Goal: Transaction & Acquisition: Purchase product/service

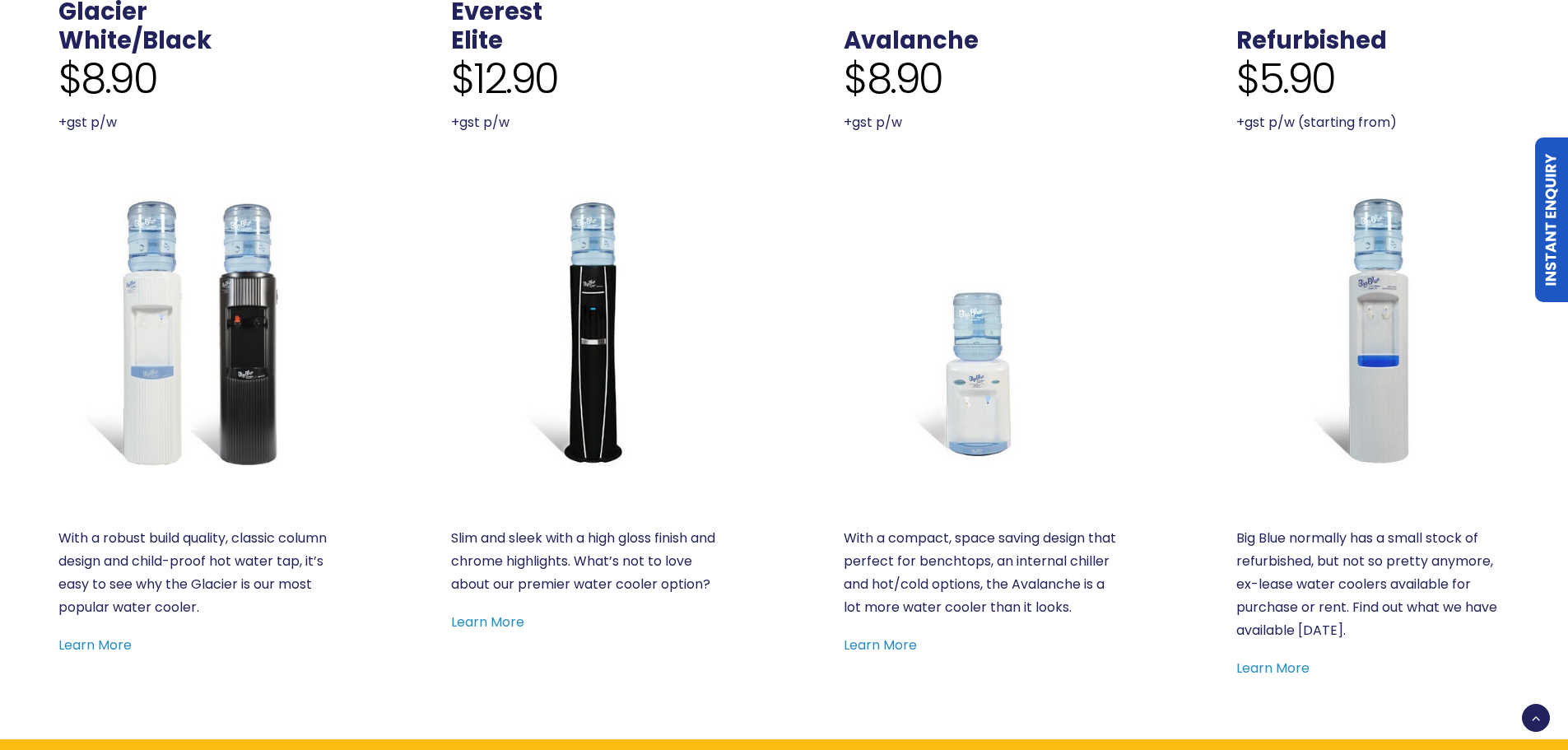
scroll to position [823, 0]
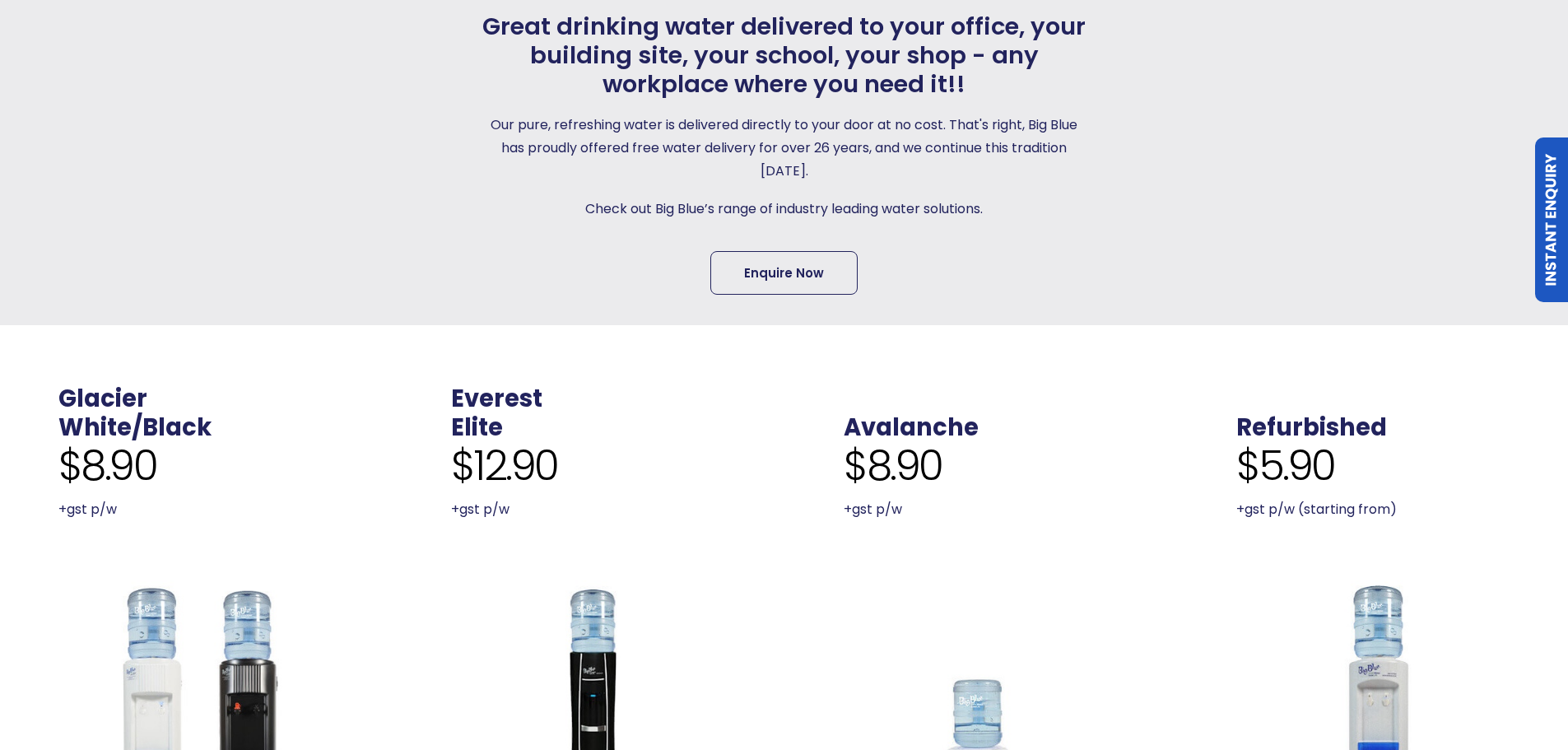
click at [814, 271] on link "Enquire Now" at bounding box center [783, 272] width 147 height 44
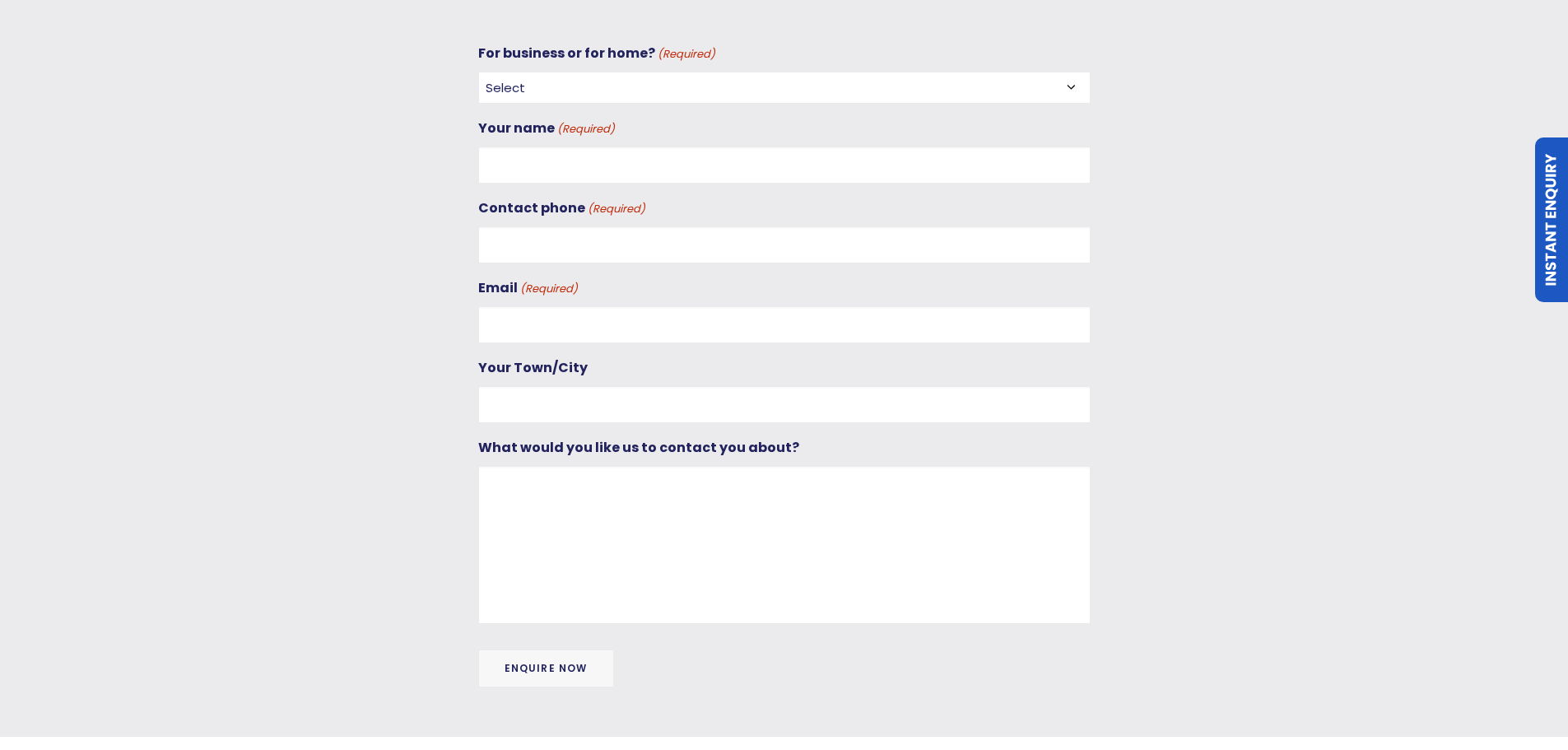
scroll to position [737, 0]
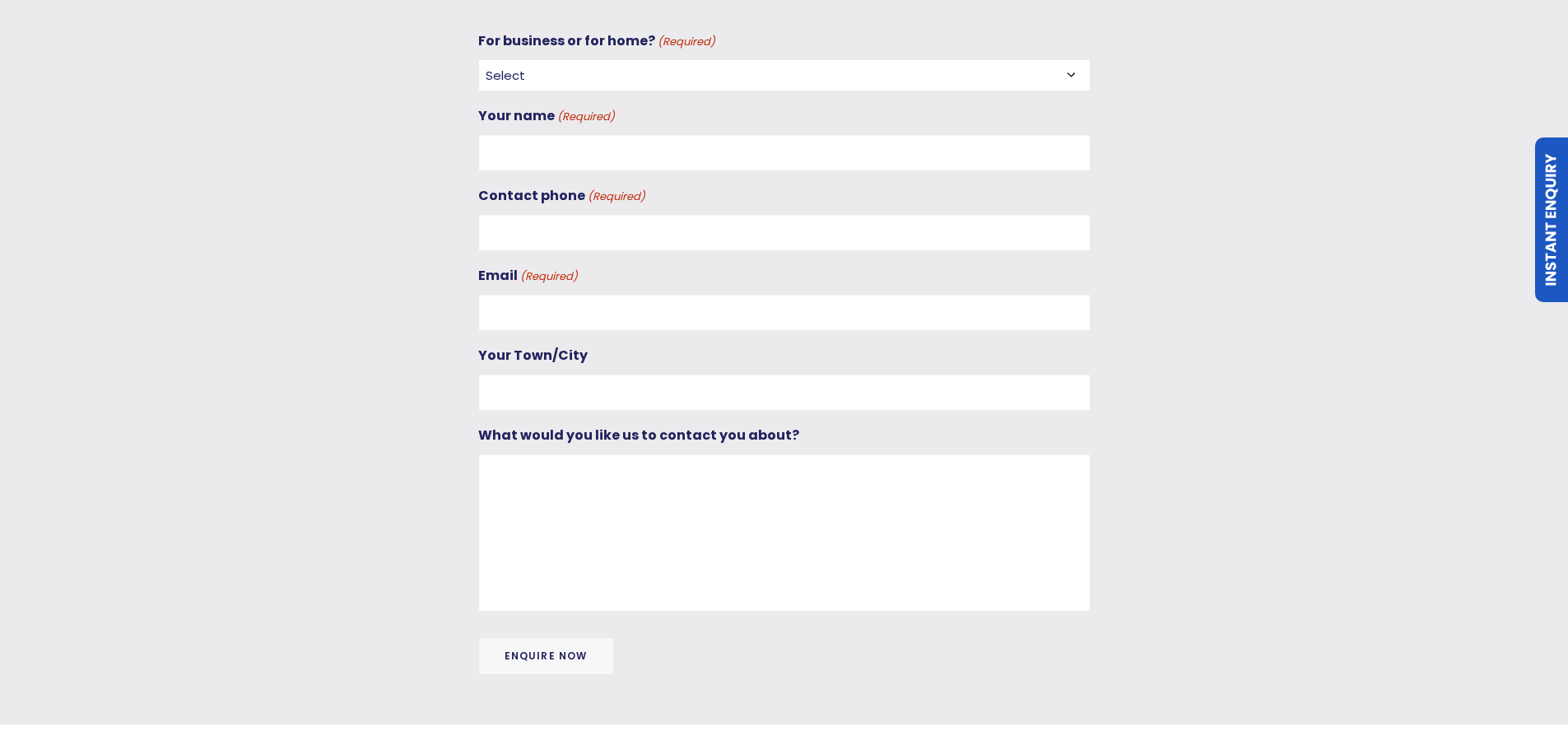
click at [624, 70] on select "Select For Business For Home" at bounding box center [784, 75] width 612 height 32
select select "For Business"
click at [478, 59] on select "Select For Business For Home" at bounding box center [784, 75] width 612 height 32
click at [588, 148] on input "Your name (Required)" at bounding box center [784, 152] width 612 height 37
type input "Emma Keen"
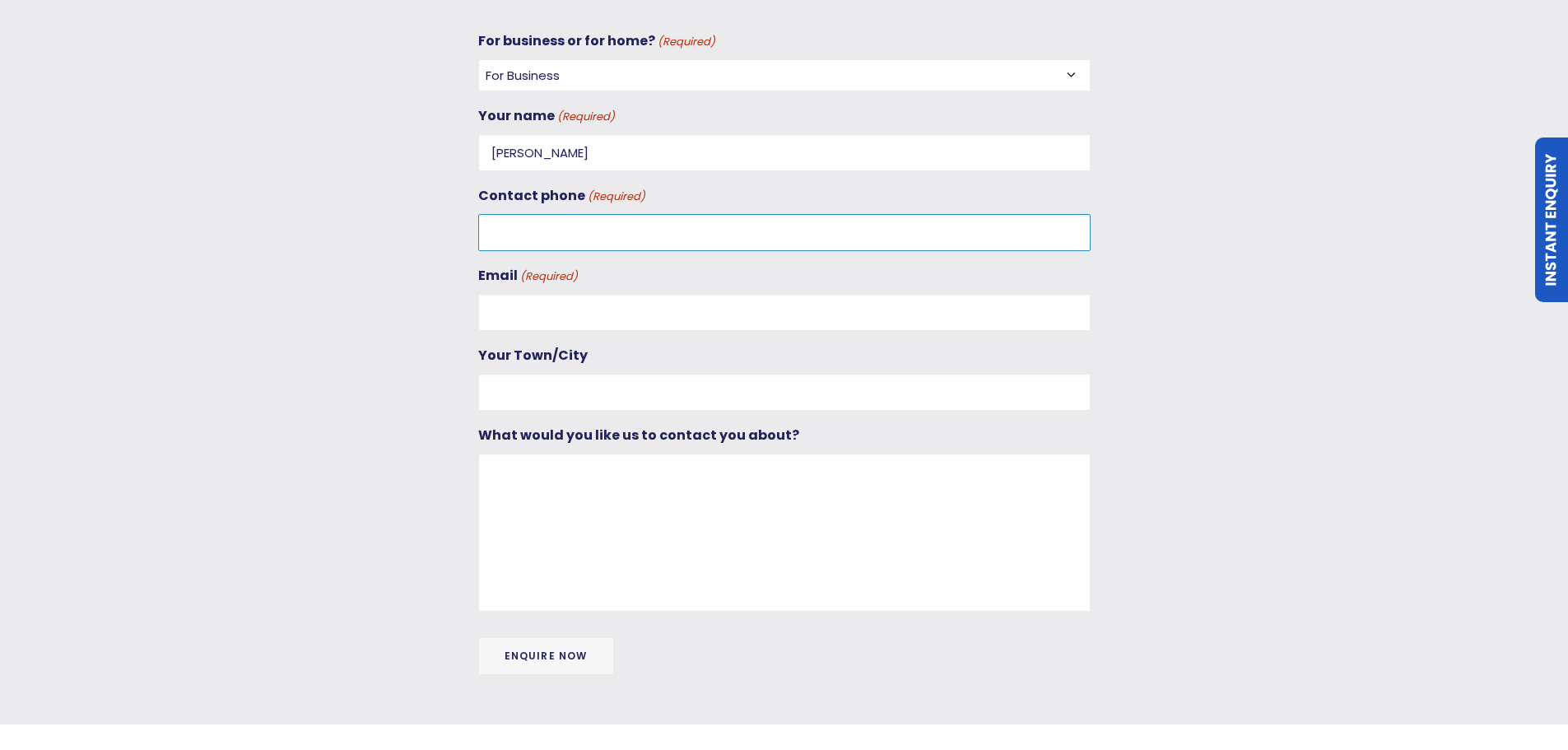
click at [633, 219] on input "Contact phone (Required)" at bounding box center [784, 232] width 612 height 37
type input "0211605977"
click at [581, 309] on input "Email (Required)" at bounding box center [784, 312] width 612 height 37
type input "marshalldigging2021@gmail.com"
click at [541, 393] on input "Your Town/City" at bounding box center [784, 392] width 612 height 37
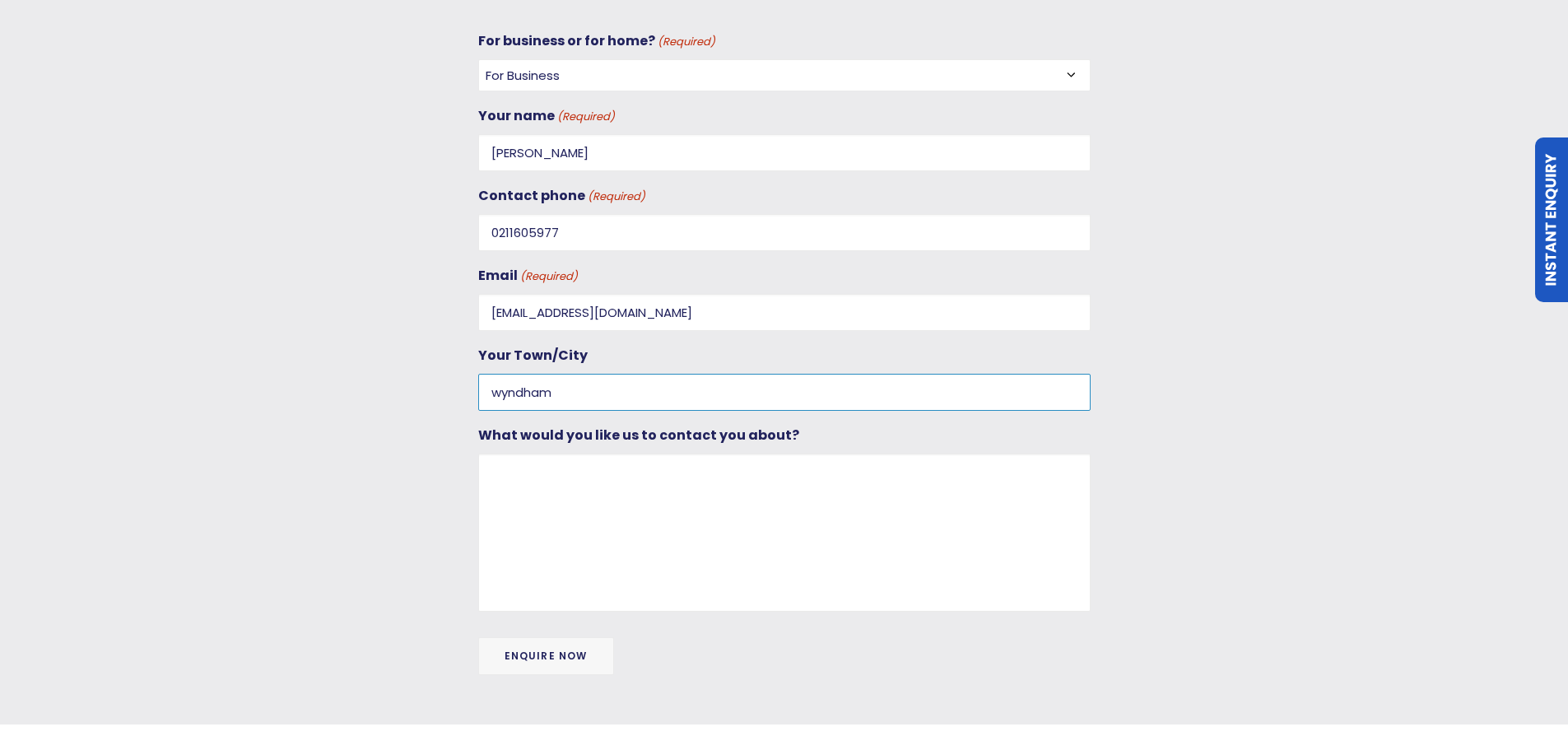
click at [500, 395] on input "wyndham" at bounding box center [784, 392] width 612 height 37
type input "Wyndham"
click at [529, 495] on textarea "What would you like us to contact you about?" at bounding box center [784, 533] width 612 height 158
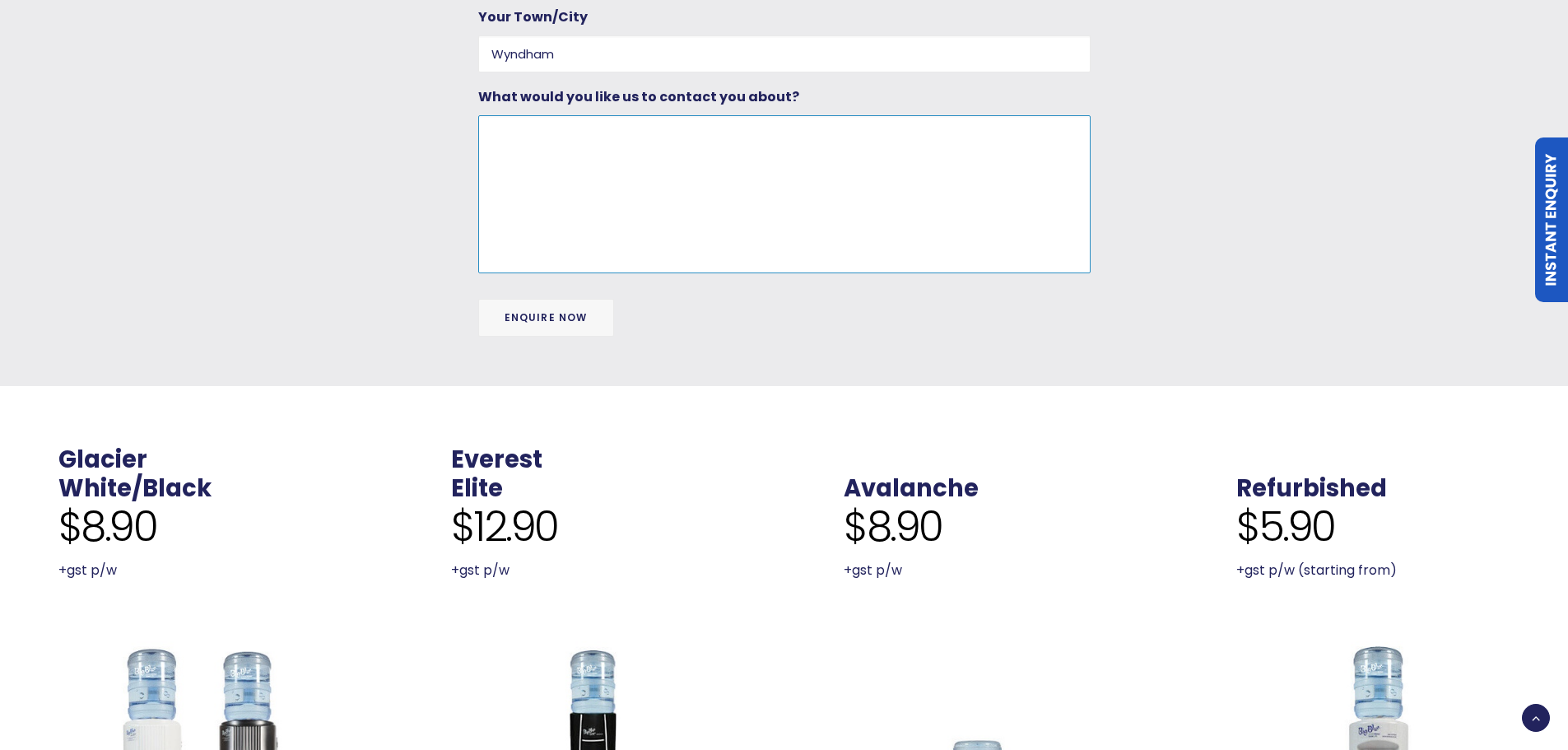
scroll to position [906, 0]
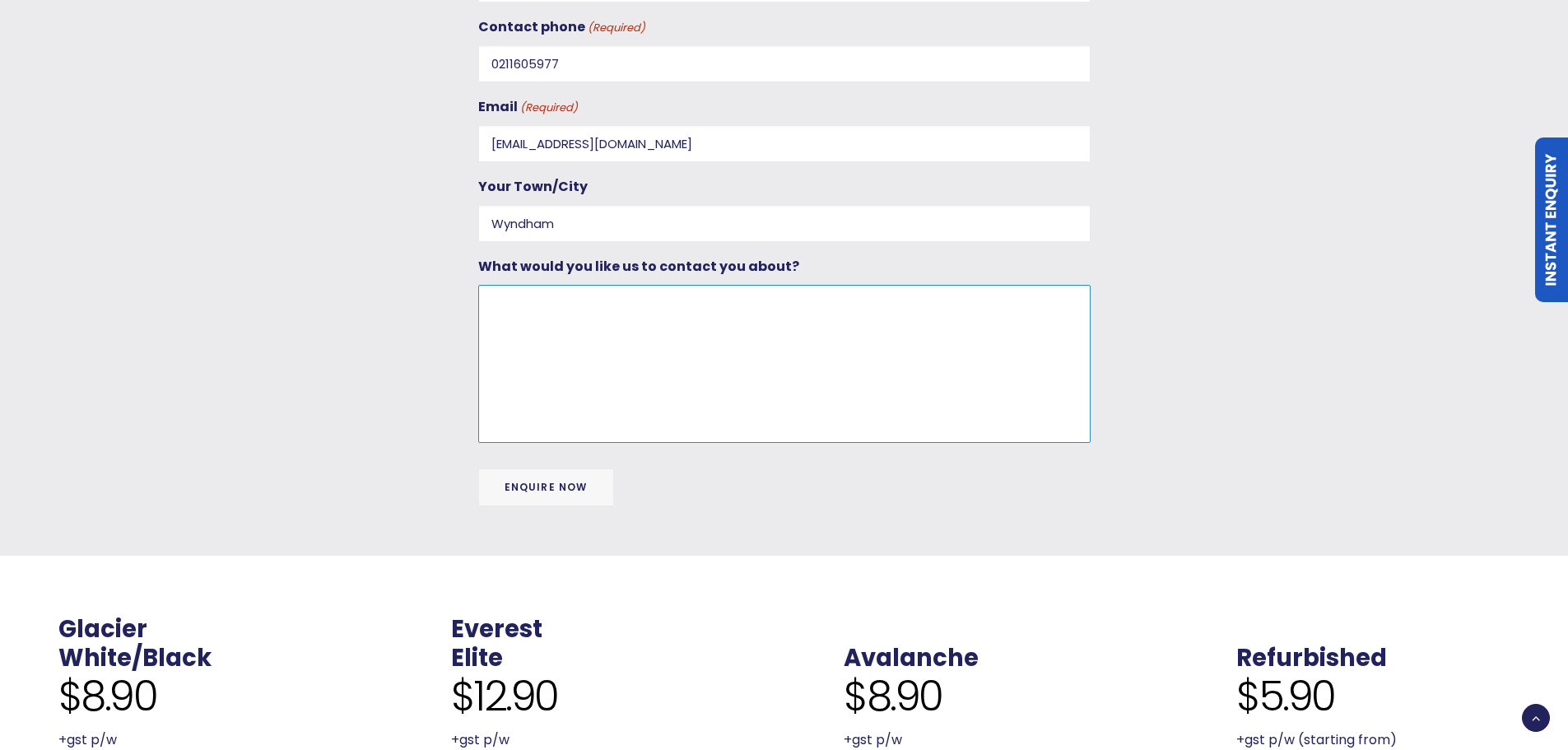
click at [559, 337] on textarea "What would you like us to contact you about?" at bounding box center [784, 364] width 612 height 158
type textarea "g"
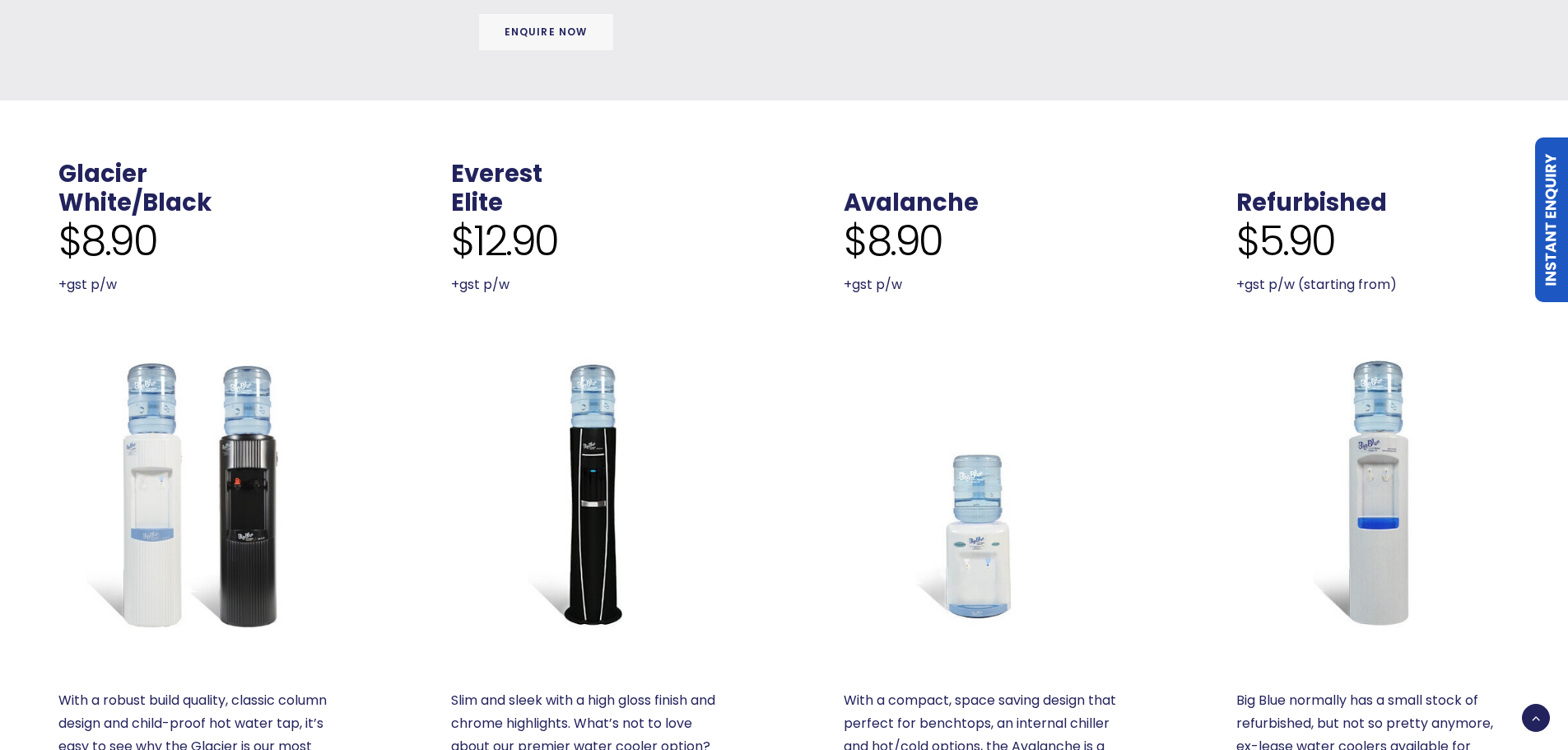
scroll to position [1153, 0]
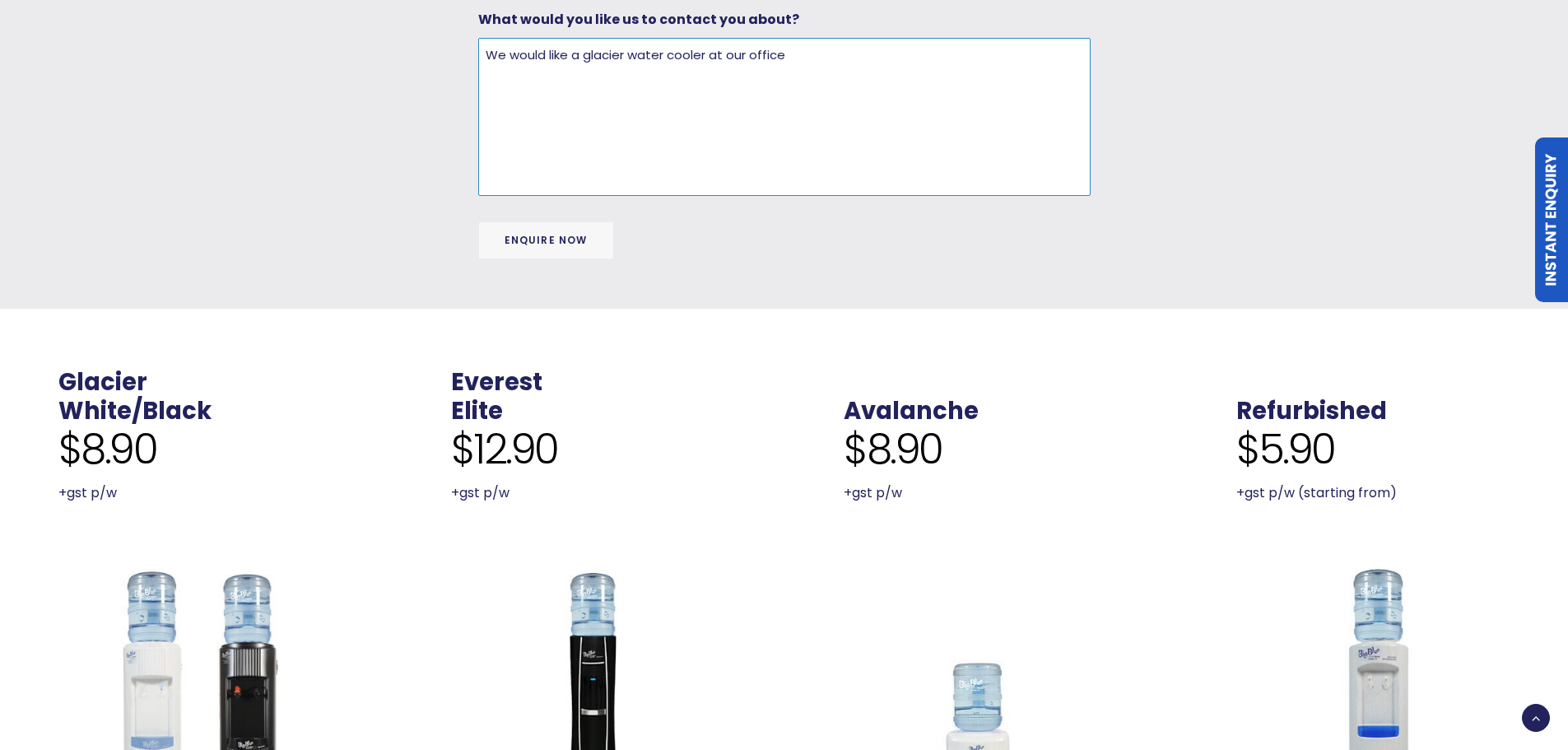
click at [708, 56] on textarea "We would like a glacier water cooler at our office" at bounding box center [784, 117] width 612 height 158
drag, startPoint x: 708, startPoint y: 56, endPoint x: 1037, endPoint y: 439, distance: 504.9
drag, startPoint x: 1037, startPoint y: 439, endPoint x: 863, endPoint y: 50, distance: 426.1
click at [863, 50] on textarea "We would like a glacier water cooler delivered to our office" at bounding box center [784, 117] width 612 height 158
click at [523, 77] on textarea "We would like a glacier water cooler delivered to our office if possible at 127…" at bounding box center [784, 117] width 612 height 158
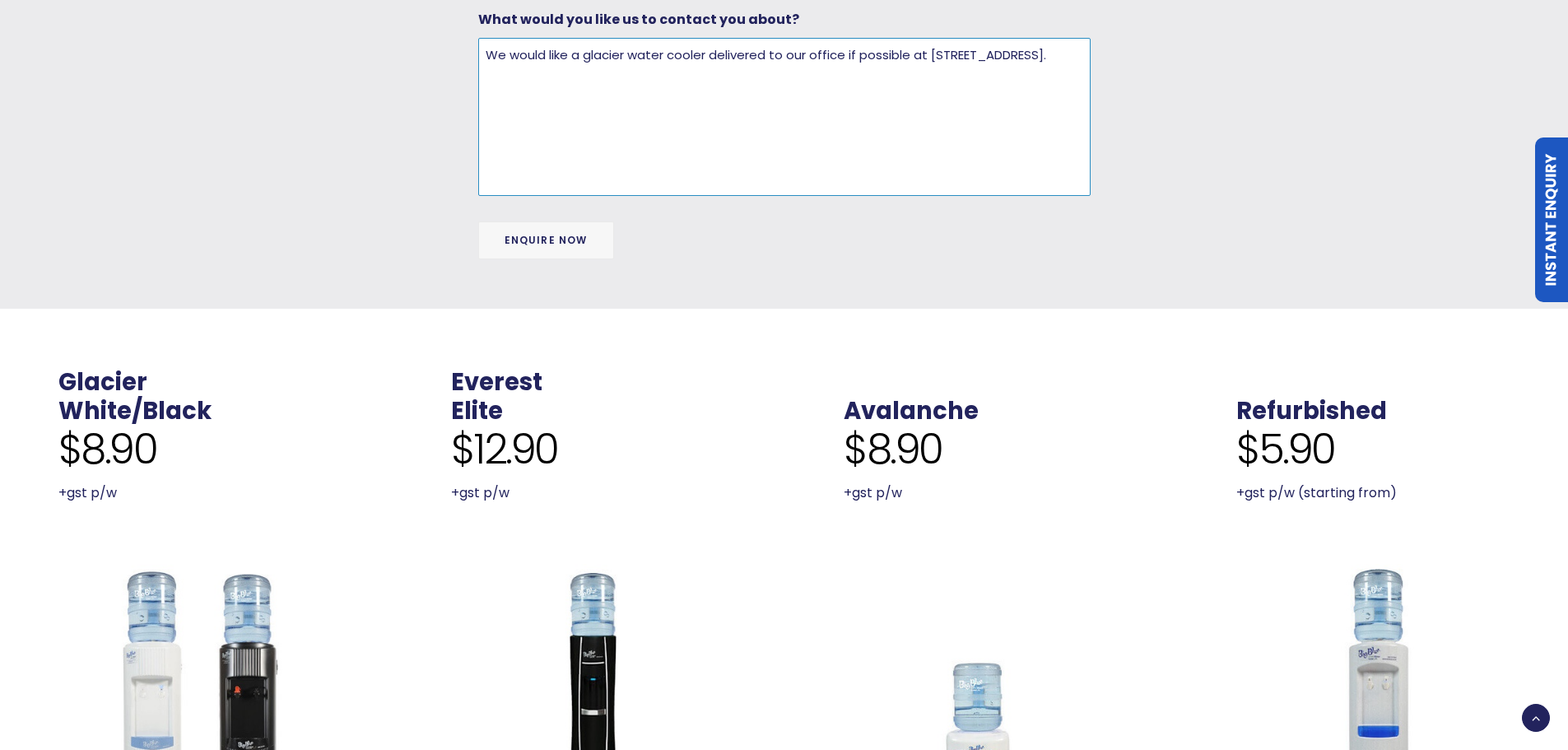
type textarea "We would like a glacier water cooler delivered to our office if possible at 127…"
click at [668, 102] on textarea "We would like a glacier water cooler delivered to our office if possible at 127…" at bounding box center [784, 117] width 612 height 158
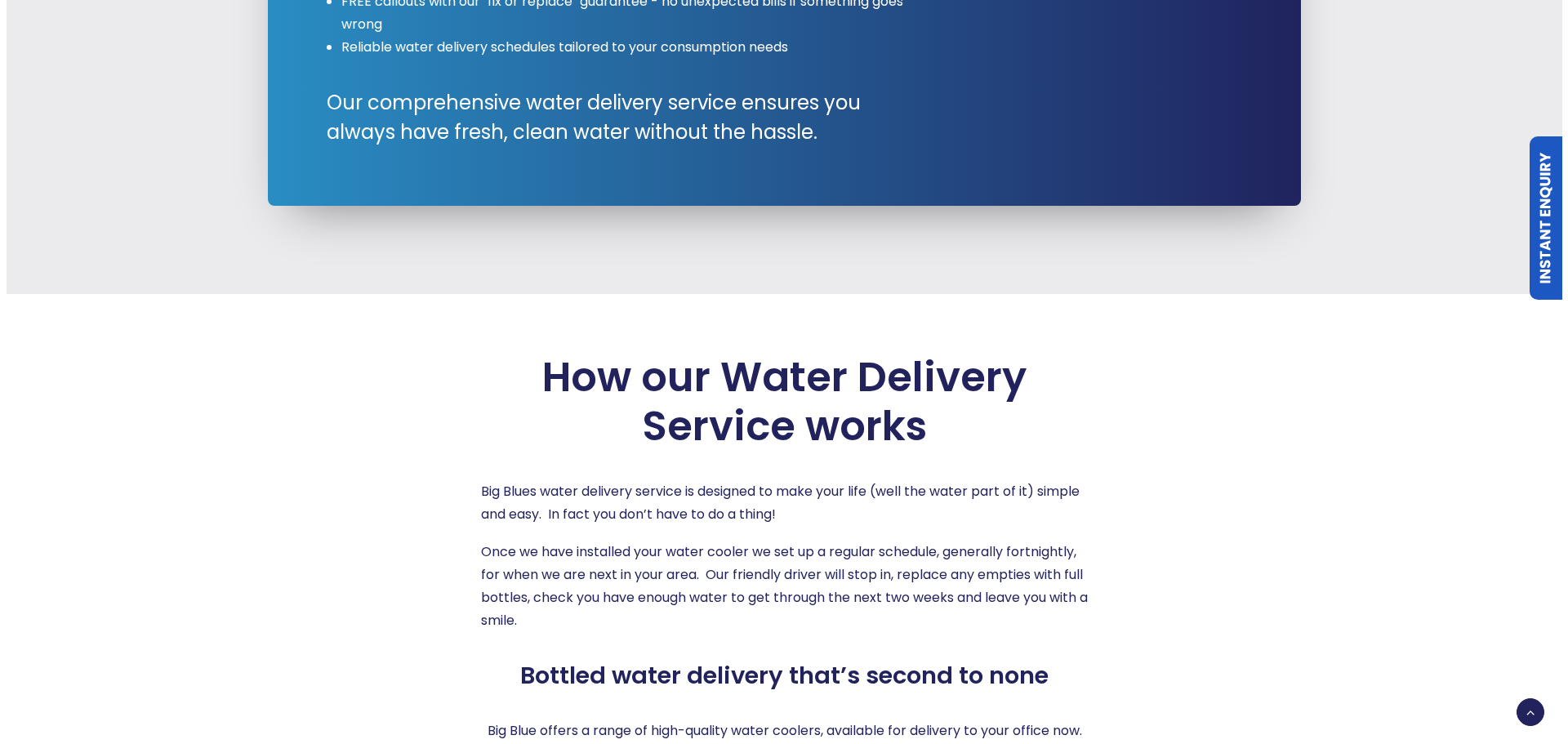
scroll to position [2694, 0]
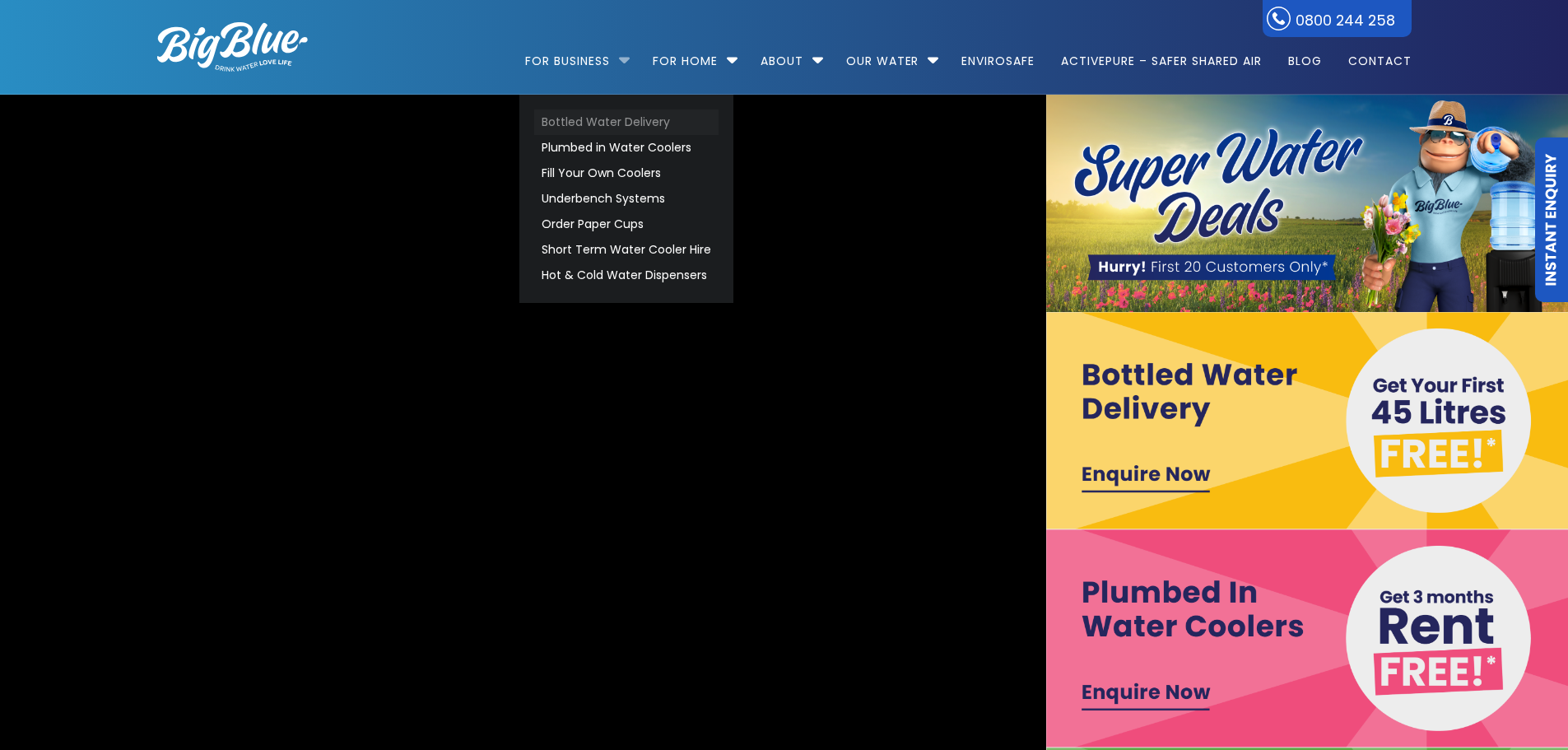
click at [607, 125] on link "Bottled Water Delivery" at bounding box center [626, 122] width 184 height 26
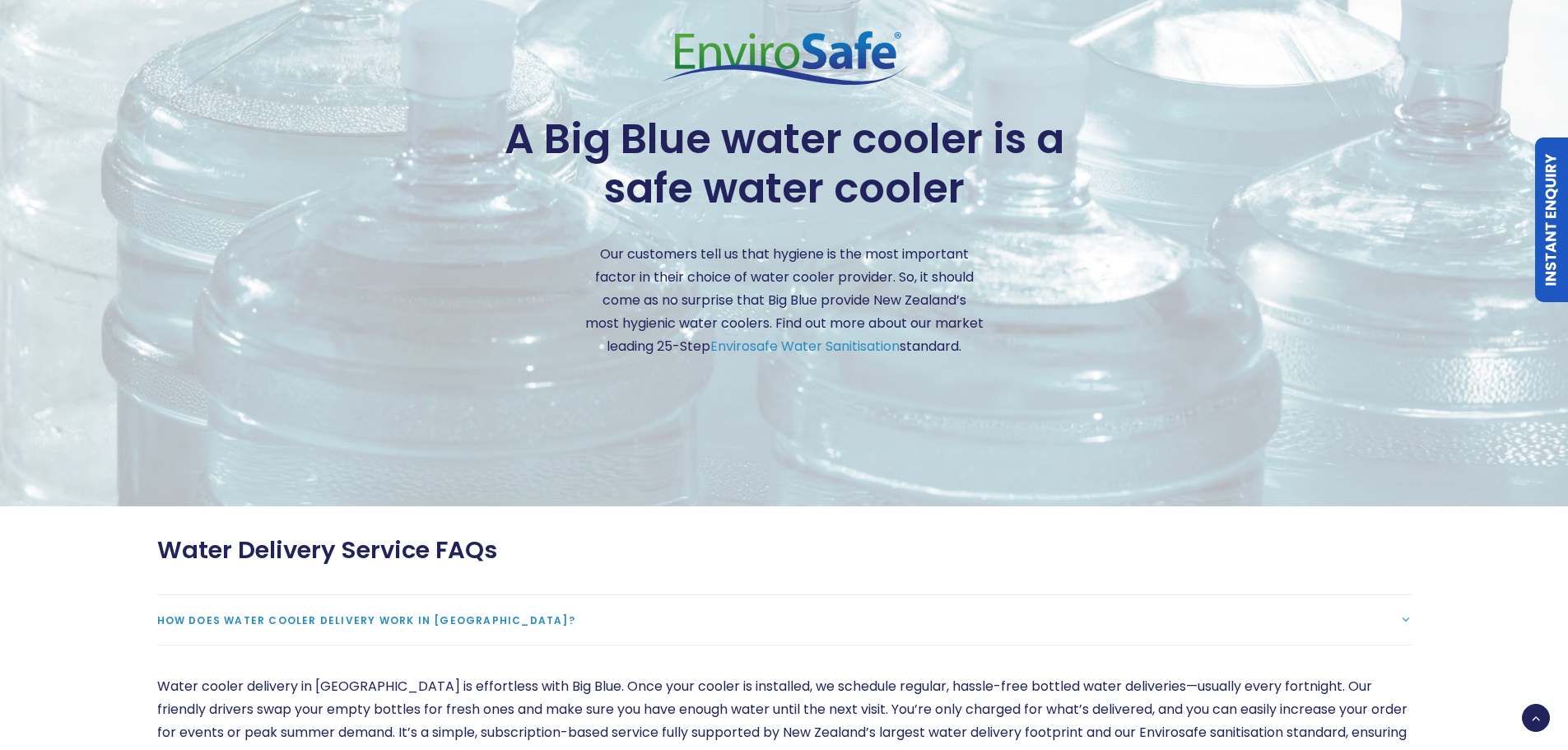
scroll to position [4280, 0]
